Goal: Information Seeking & Learning: Learn about a topic

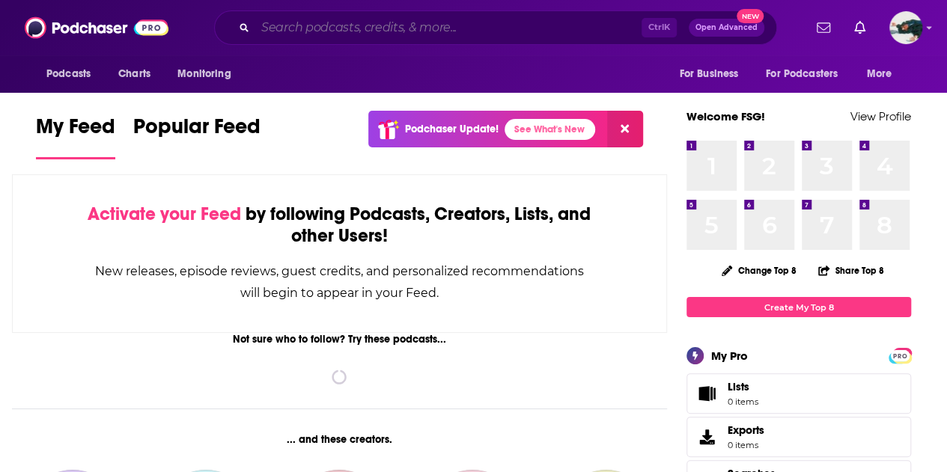
click at [495, 26] on input "Search podcasts, credits, & more..." at bounding box center [448, 28] width 386 height 24
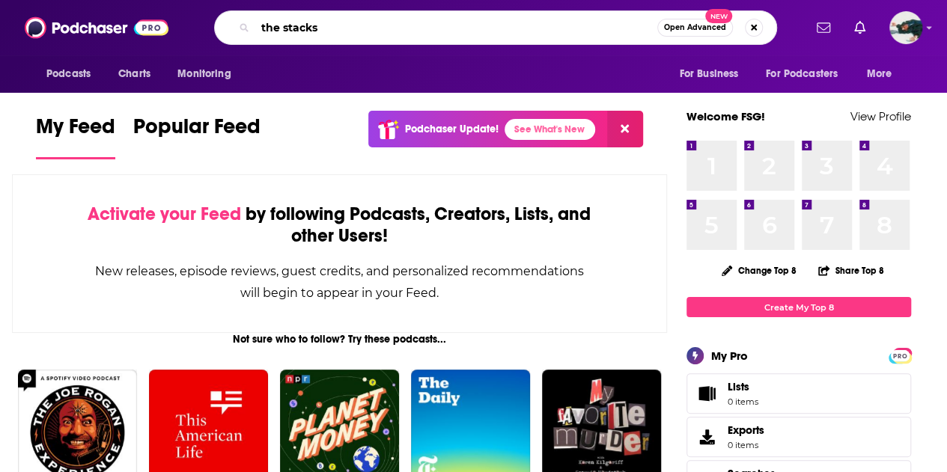
type input "the stacks"
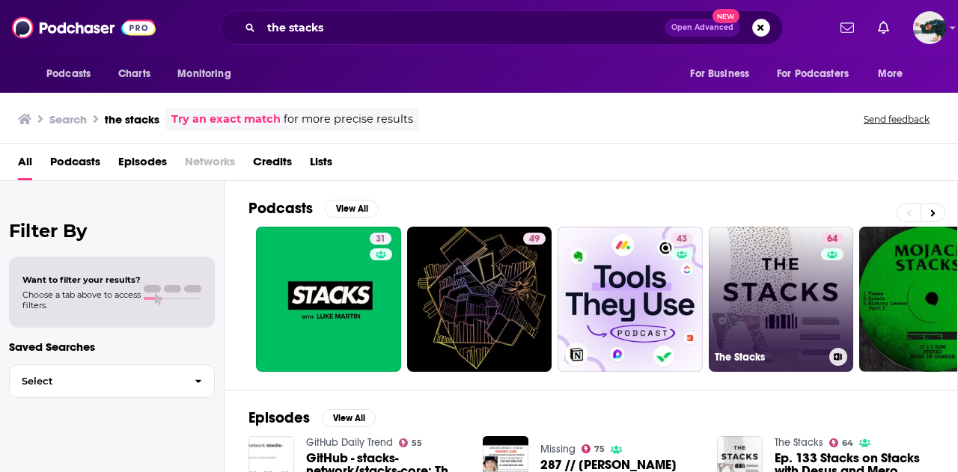
click at [763, 293] on link "64 The Stacks" at bounding box center [781, 299] width 145 height 145
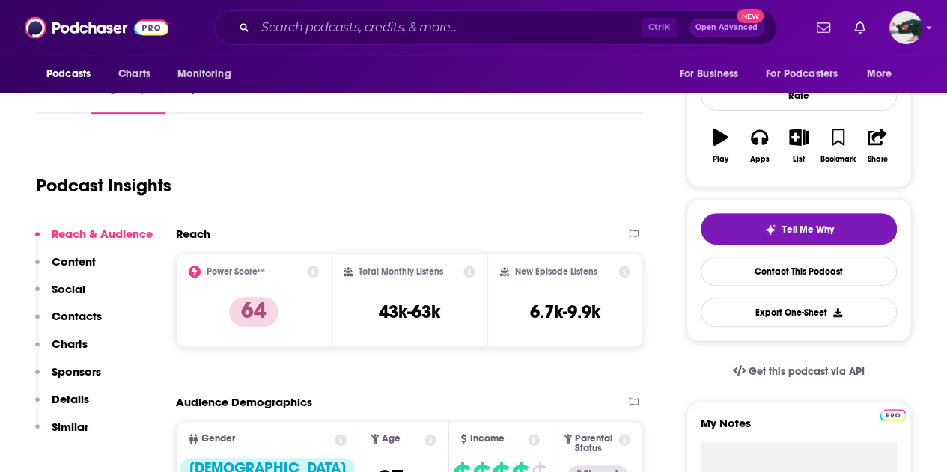
scroll to position [207, 0]
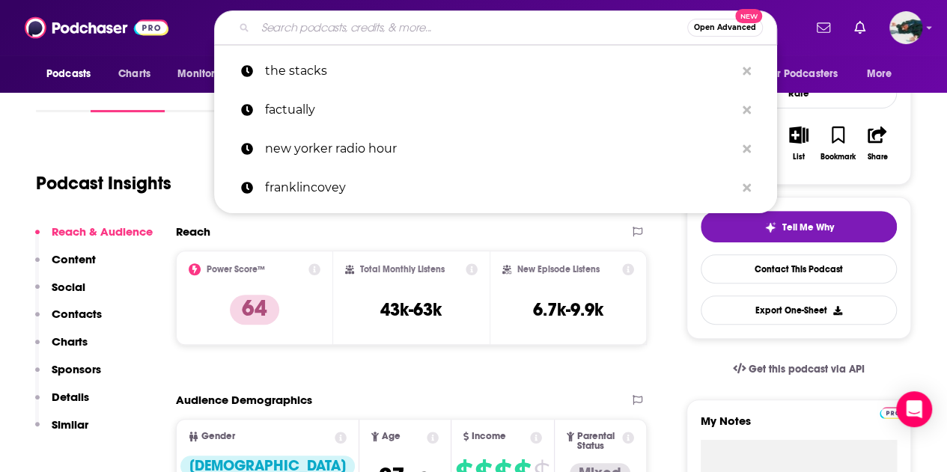
click at [455, 28] on input "Search podcasts, credits, & more..." at bounding box center [471, 28] width 432 height 24
type input "h"
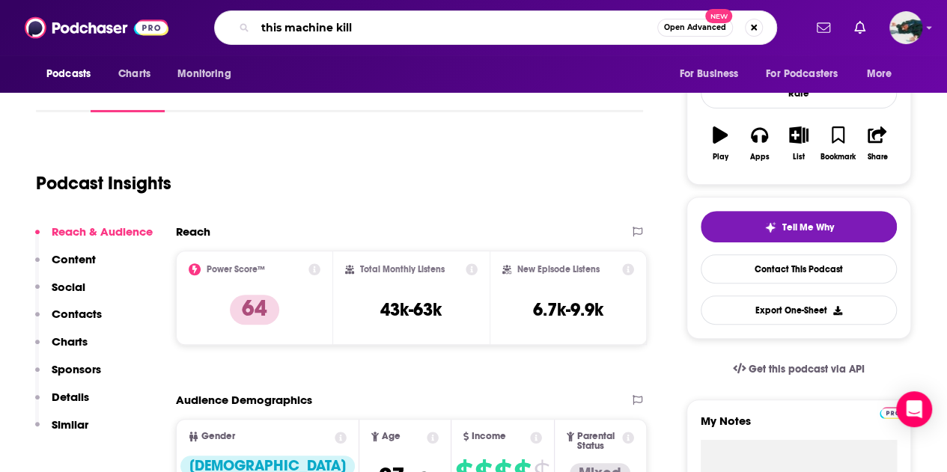
type input "this machine kills"
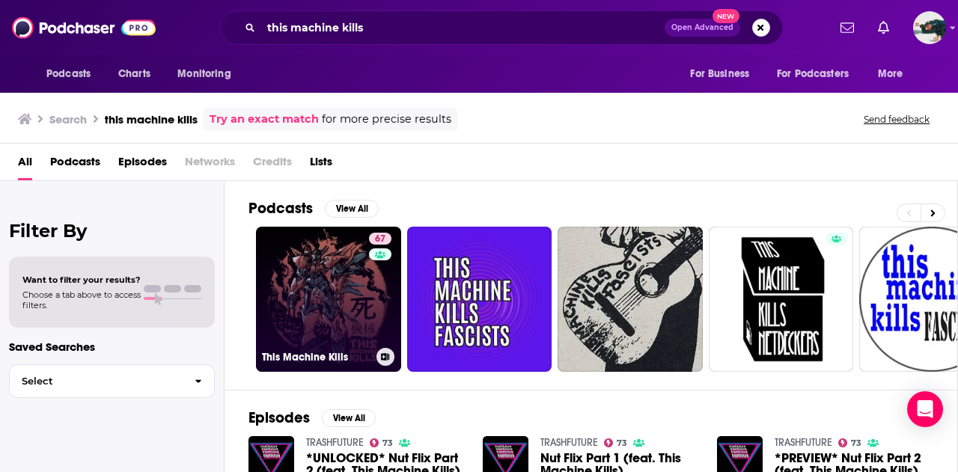
click at [341, 309] on link "67 This Machine Kills" at bounding box center [328, 299] width 145 height 145
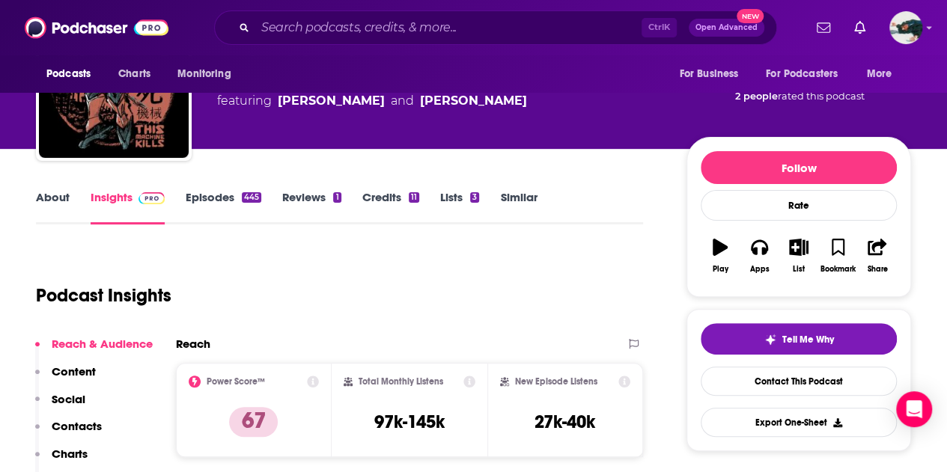
scroll to position [106, 0]
